Goal: Task Accomplishment & Management: Complete application form

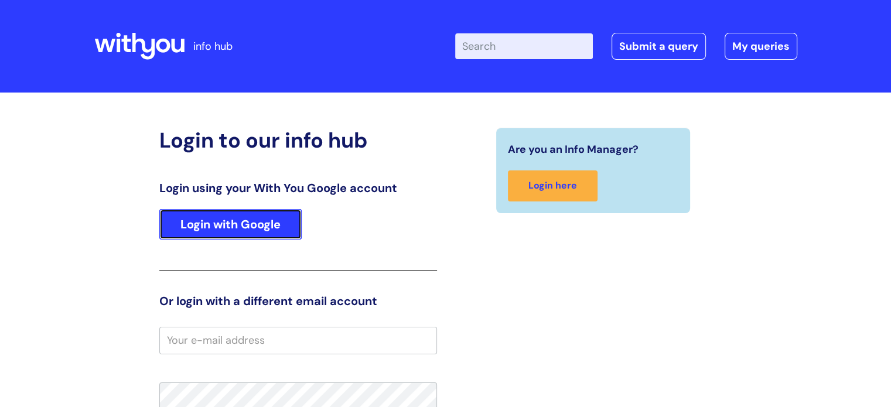
click at [246, 231] on link "Login with Google" at bounding box center [230, 224] width 142 height 30
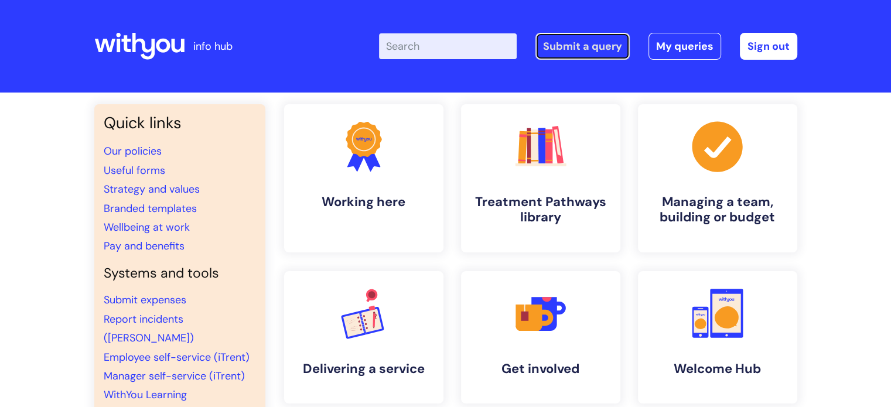
click at [588, 51] on link "Submit a query" at bounding box center [582, 46] width 94 height 27
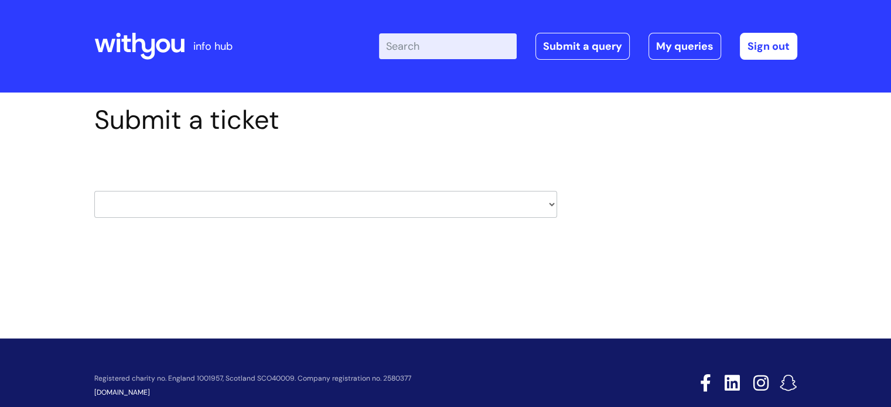
click at [543, 196] on select "HR / People IT and Support Clinical Drug Alerts Finance Accounts Data Support T…" at bounding box center [325, 204] width 463 height 27
select select "systems"
click at [94, 191] on select "HR / People IT and Support Clinical Drug Alerts Finance Accounts Data Support T…" at bounding box center [325, 204] width 463 height 27
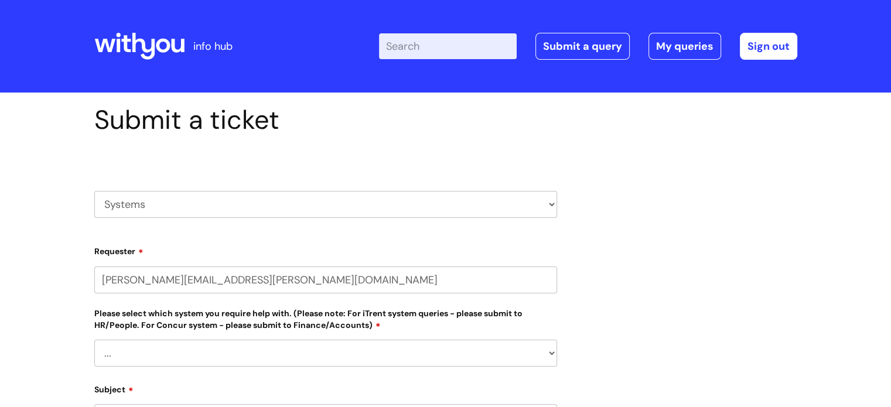
select select "80004157237"
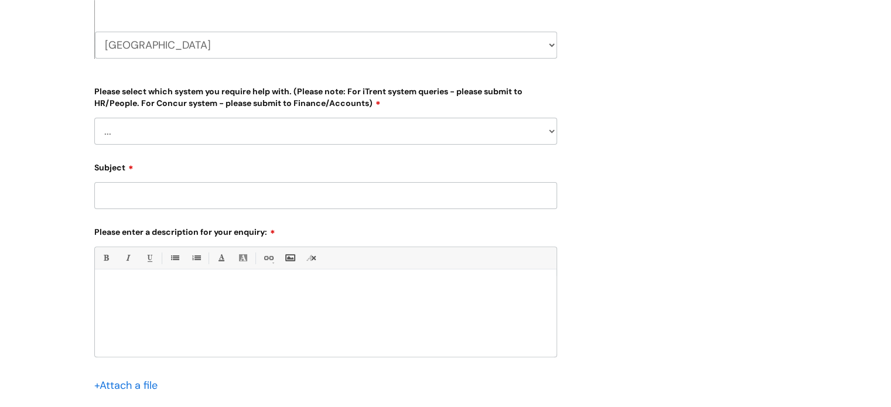
scroll to position [338, 0]
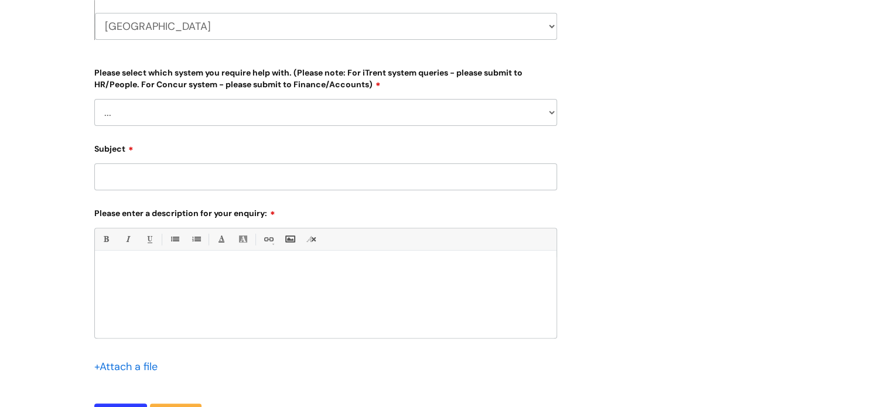
click at [554, 108] on select "... Ulysses Helpdesk Monday.com Nebula fault ILLY CarePath fault Halo fault E-c…" at bounding box center [325, 112] width 463 height 27
click at [623, 278] on div "Submit a ticket HR / People IT and Support Clinical Drug Alerts Finance Account…" at bounding box center [445, 107] width 720 height 683
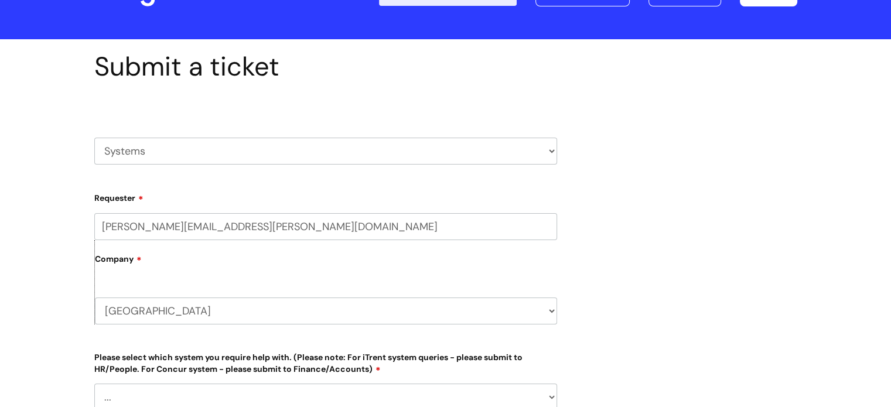
scroll to position [47, 0]
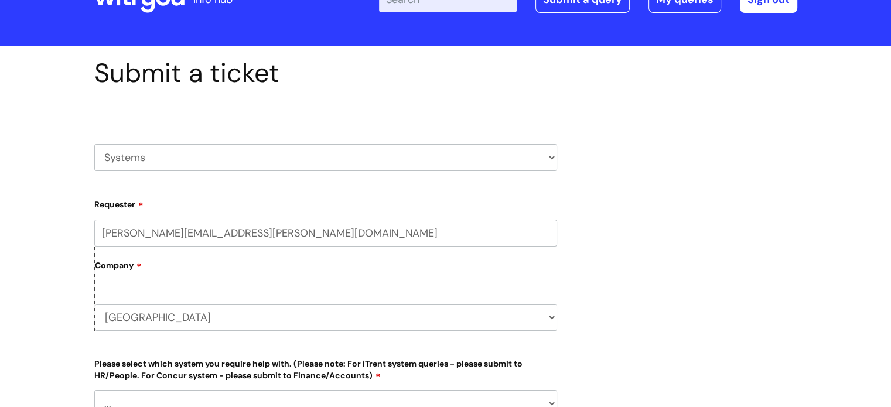
click at [554, 159] on select "HR / People IT and Support Clinical Drug Alerts Finance Accounts Data Support T…" at bounding box center [325, 157] width 463 height 27
select select "payroll"
click at [94, 144] on select "HR / People IT and Support Clinical Drug Alerts Finance Accounts Data Support T…" at bounding box center [325, 157] width 463 height 27
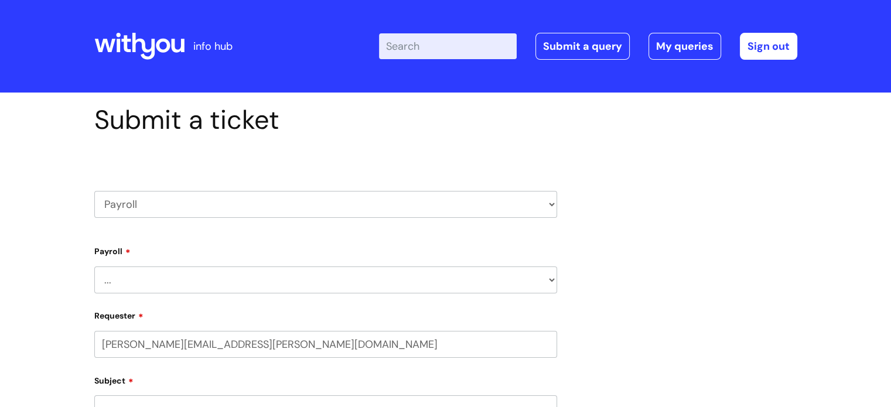
select select "80004157237"
click at [550, 276] on select "... New Hires bank details/starter checklist forms Payroll queries Receiving in…" at bounding box center [325, 279] width 463 height 27
click at [552, 201] on select "HR / People IT and Support Clinical Drug Alerts Finance Accounts Data Support T…" at bounding box center [325, 204] width 463 height 27
select select "finance_accounts"
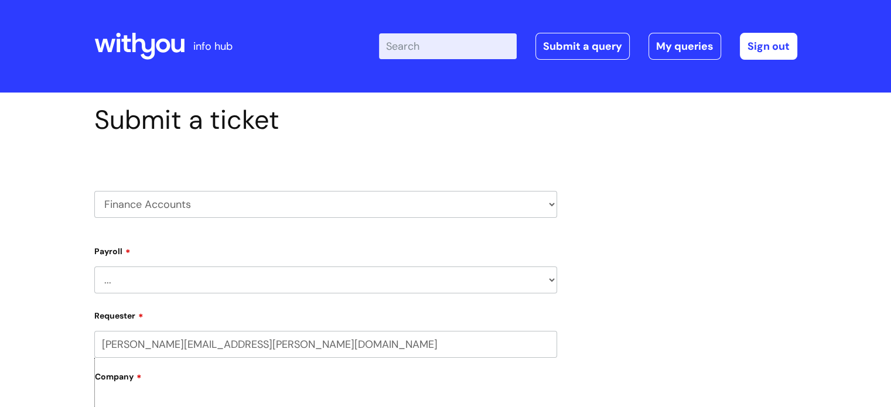
click at [94, 191] on select "HR / People IT and Support Clinical Drug Alerts Finance Accounts Data Support T…" at bounding box center [325, 204] width 463 height 27
select select "80004157237"
click at [553, 275] on select "... Finance Systems Finance Requests (inc. Expenses) Invoices Research" at bounding box center [325, 279] width 463 height 27
select select "Finance Requests (inc. Expenses)"
click at [94, 266] on select "... Finance Systems Finance Requests (inc. Expenses) Invoices Research" at bounding box center [325, 279] width 463 height 27
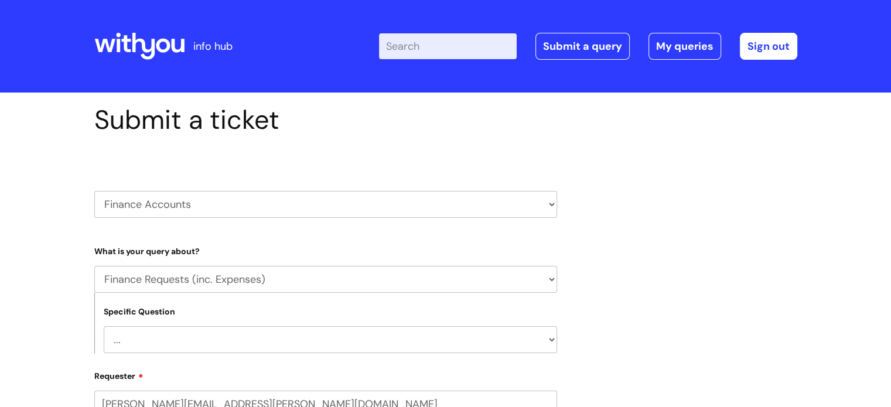
click at [397, 339] on select "... Budgets Expenses Getting Edits/Revisions New Supplier Purchase cards/ [PERS…" at bounding box center [330, 339] width 453 height 27
select select "Expenses"
click at [104, 326] on select "... Budgets Expenses Getting Edits/Revisions New Supplier Purchase cards/ [PERS…" at bounding box center [330, 339] width 453 height 27
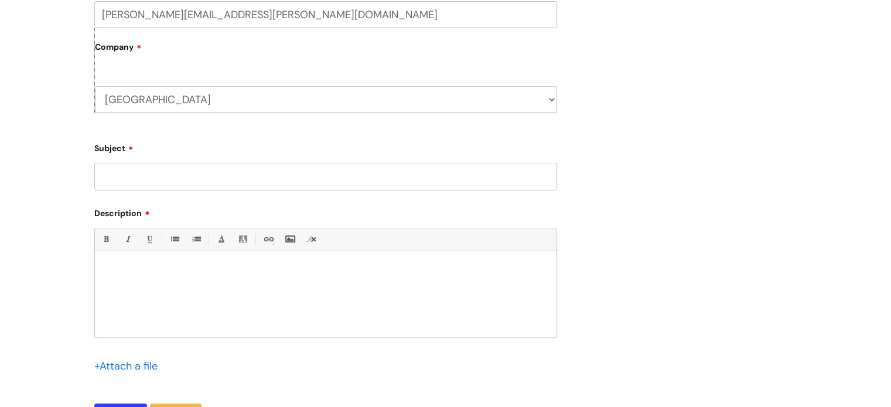
scroll to position [402, 0]
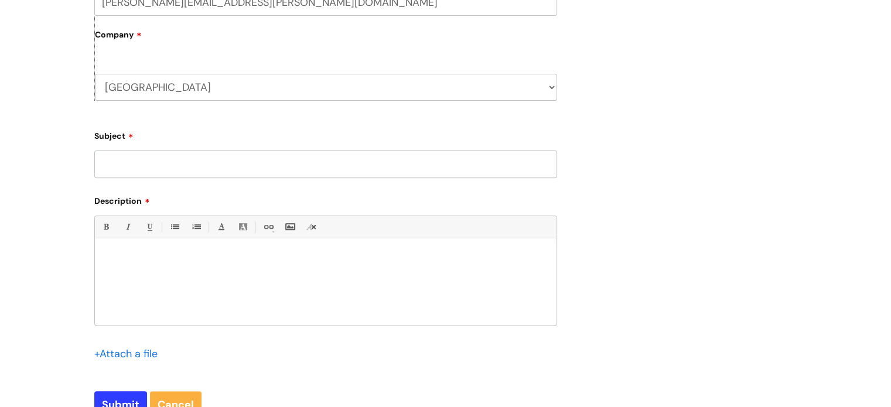
click at [287, 163] on input "Subject" at bounding box center [325, 163] width 463 height 27
type input "Expenses"
click at [267, 255] on p at bounding box center [326, 258] width 444 height 11
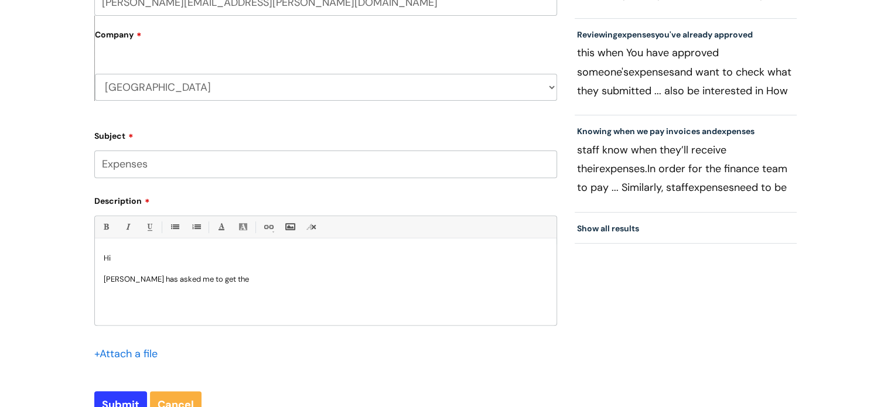
click at [132, 278] on p "[PERSON_NAME] has asked me to get the" at bounding box center [326, 279] width 444 height 11
click at [253, 277] on p "[PERSON_NAME] has asked me to get the" at bounding box center [326, 279] width 444 height 11
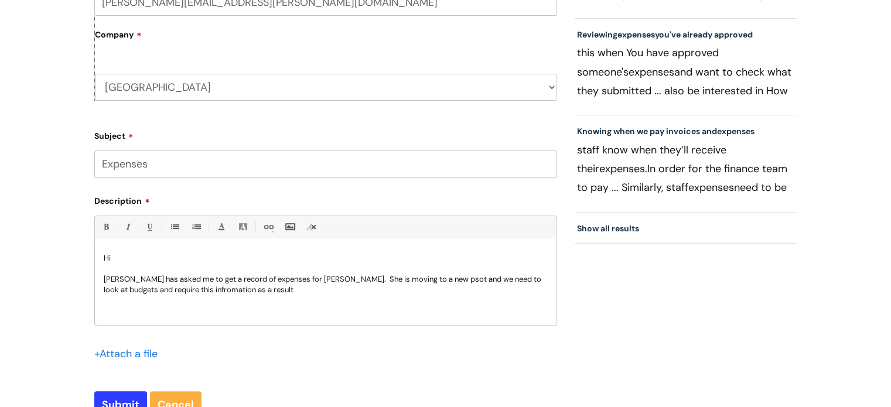
click at [475, 278] on p "[PERSON_NAME] has asked me to get a record of expenses for [PERSON_NAME]. She i…" at bounding box center [326, 284] width 444 height 21
click at [251, 290] on p "Louise Stewart has asked me to get a record of expenses for Angela Robertson. S…" at bounding box center [326, 284] width 444 height 21
click at [303, 283] on p "Louise Stewart has asked me to get a record of expenses for Angela Robertson. S…" at bounding box center [326, 284] width 444 height 21
click at [295, 288] on p "Louise Stewart has asked me to get a record of expenses for Angela Robertson. S…" at bounding box center [326, 284] width 444 height 21
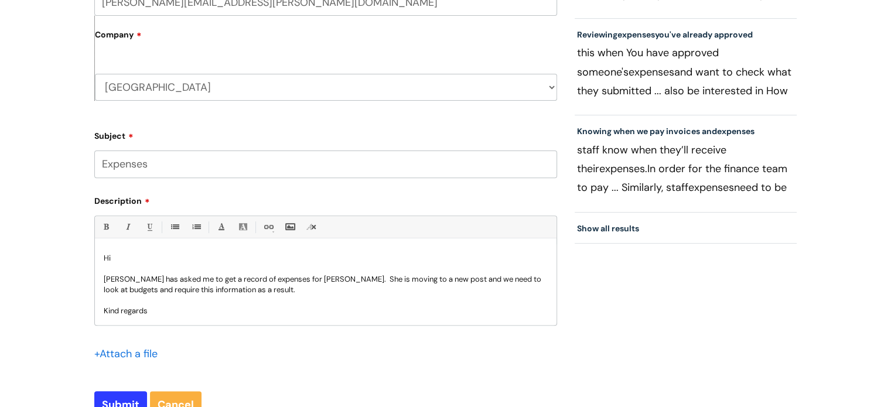
scroll to position [1, 0]
click at [128, 398] on input "Submit" at bounding box center [120, 404] width 53 height 27
type input "Please Wait..."
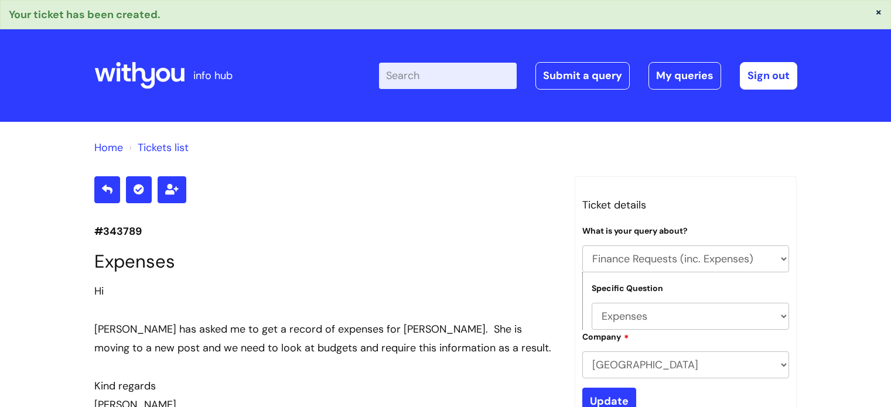
select select "Finance Requests (inc. Expenses)"
select select "Expenses"
